Goal: Find specific page/section: Locate a particular part of the current website

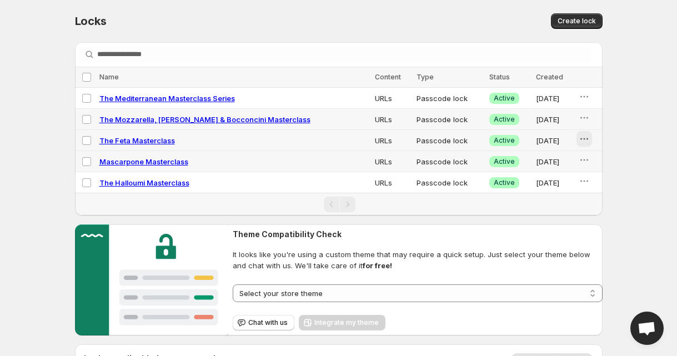
click at [579, 137] on icon "button" at bounding box center [583, 138] width 11 height 11
click at [151, 140] on span "The Feta Masterclass" at bounding box center [137, 140] width 76 height 9
select select "****"
select select "******"
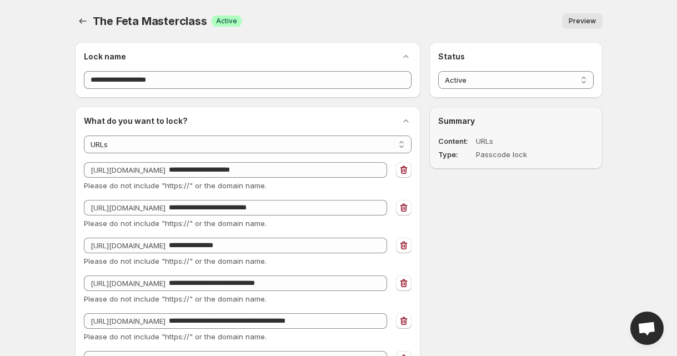
click at [491, 158] on dd "Passcode lock" at bounding box center [518, 154] width 85 height 11
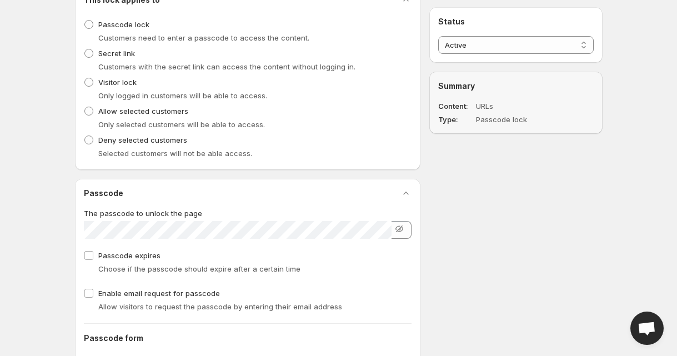
scroll to position [562, 0]
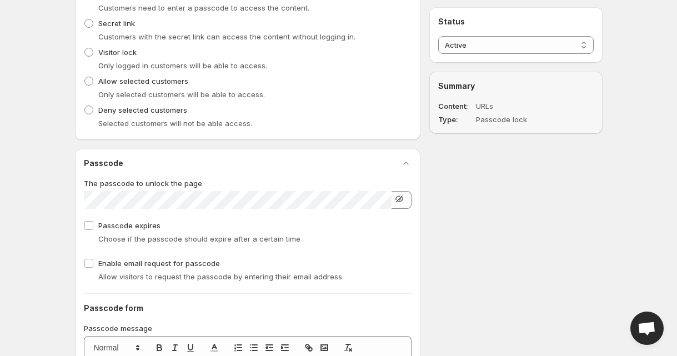
click at [397, 199] on icon "button" at bounding box center [399, 198] width 11 height 11
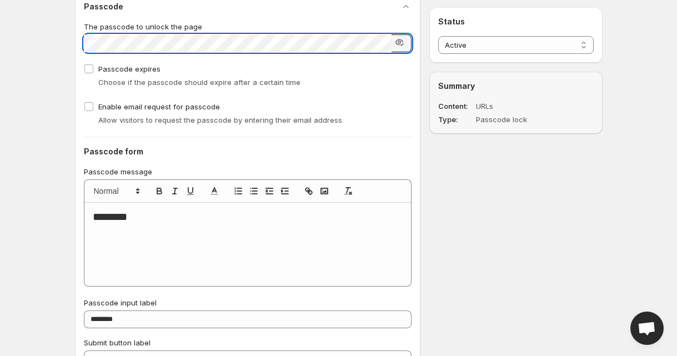
scroll to position [723, 0]
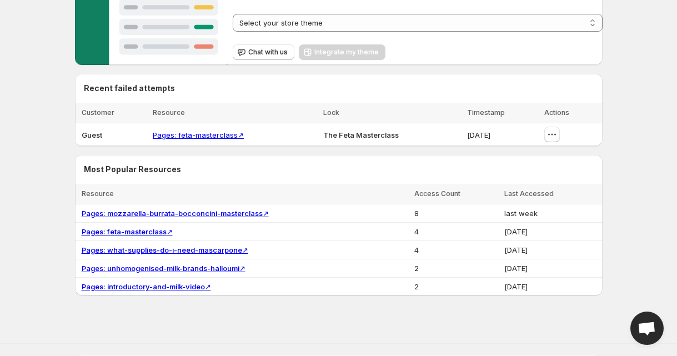
scroll to position [234, 0]
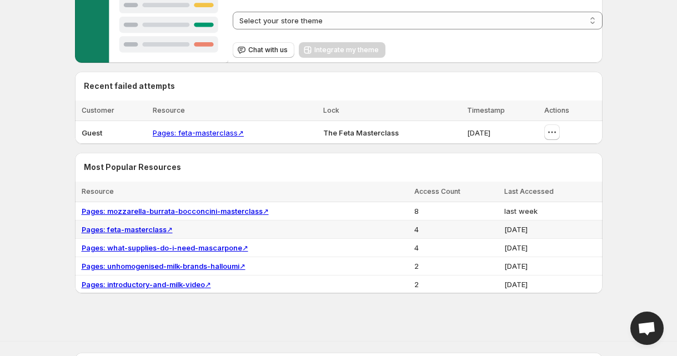
click at [145, 231] on link "Pages: feta-masterclass ↗" at bounding box center [127, 229] width 91 height 9
click at [158, 212] on link "Pages: mozzarella-burrata-bocconcini-masterclass ↗" at bounding box center [175, 211] width 187 height 9
click at [145, 227] on link "Pages: feta-masterclass ↗" at bounding box center [127, 229] width 91 height 9
